Goal: Obtain resource: Obtain resource

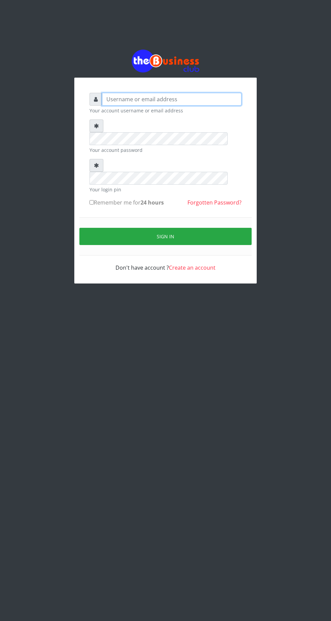
click at [140, 101] on input "text" at bounding box center [171, 99] width 139 height 13
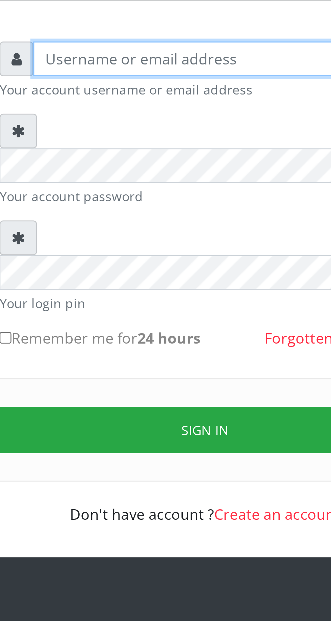
type input "Musluky"
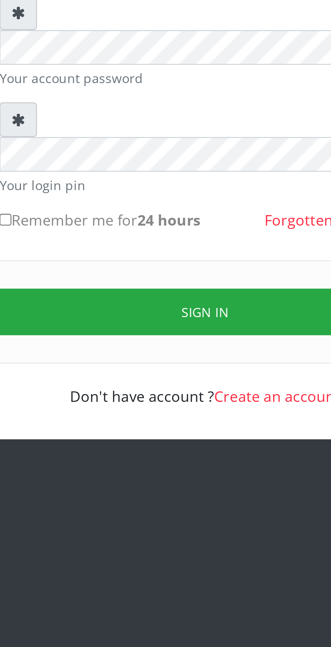
click at [172, 230] on button "Sign in" at bounding box center [165, 238] width 172 height 17
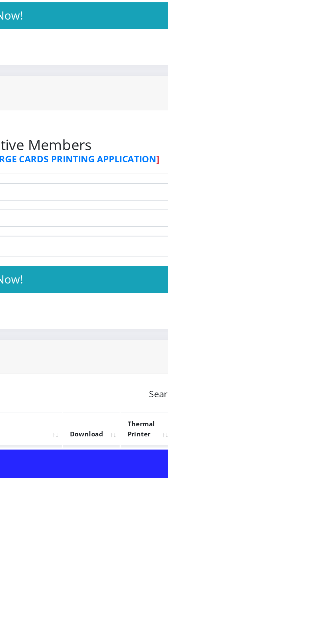
click at [326, 613] on link "PoS Paper (RawBT)" at bounding box center [316, 615] width 19 height 12
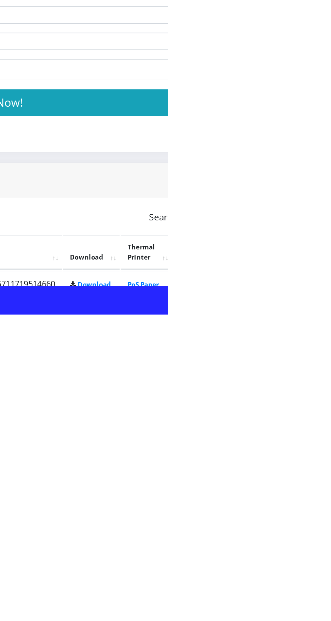
scroll to position [16, 0]
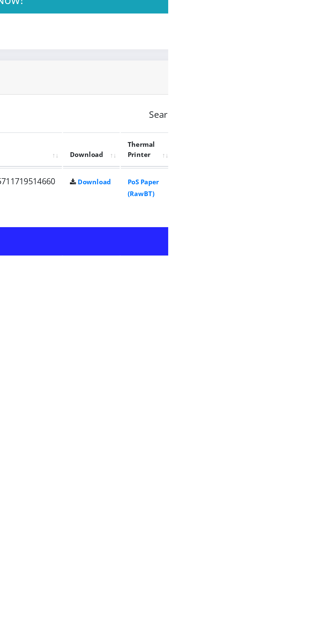
scroll to position [38, 0]
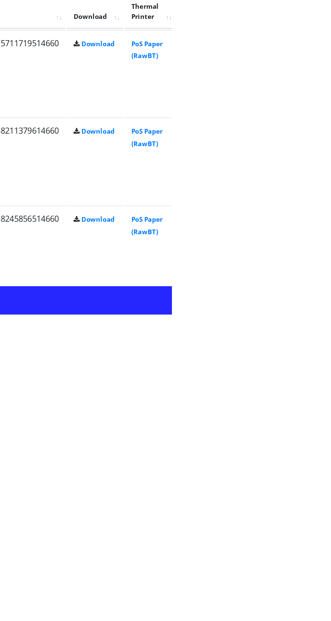
scroll to position [153, 0]
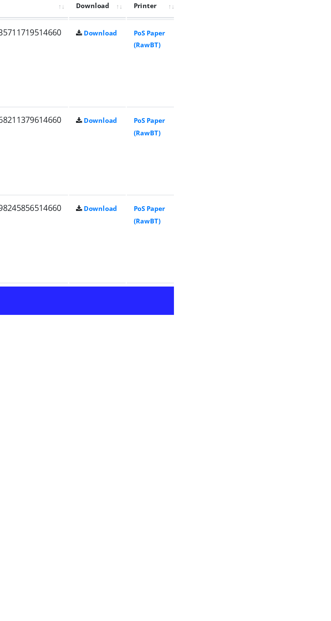
scroll to position [160, 0]
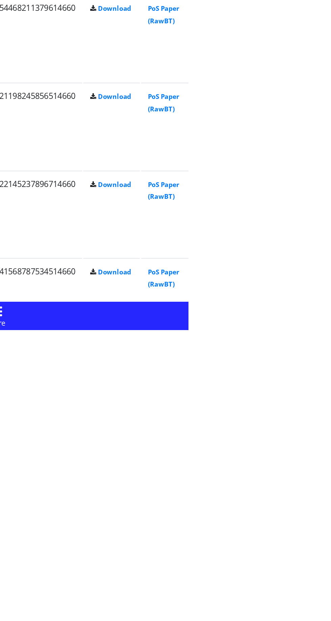
scroll to position [237, 0]
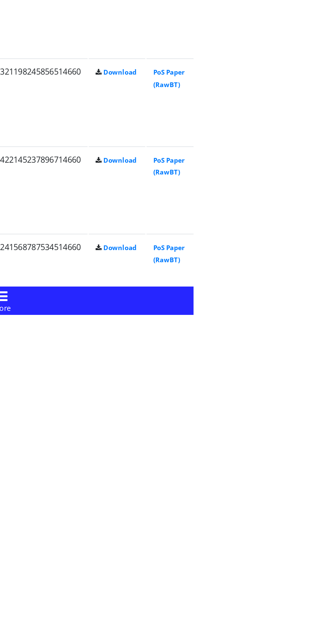
scroll to position [242, 0]
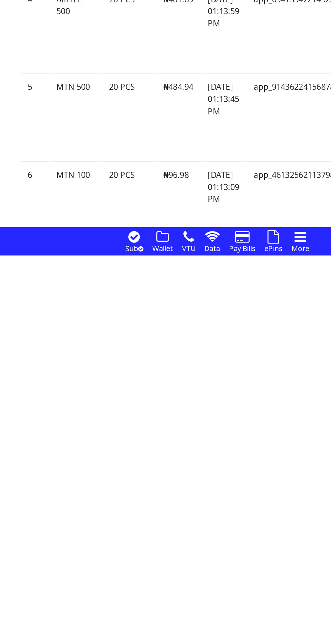
scroll to position [306, 0]
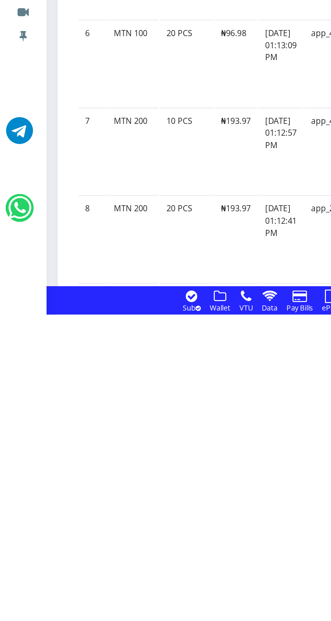
scroll to position [430, 0]
